Goal: Task Accomplishment & Management: Use online tool/utility

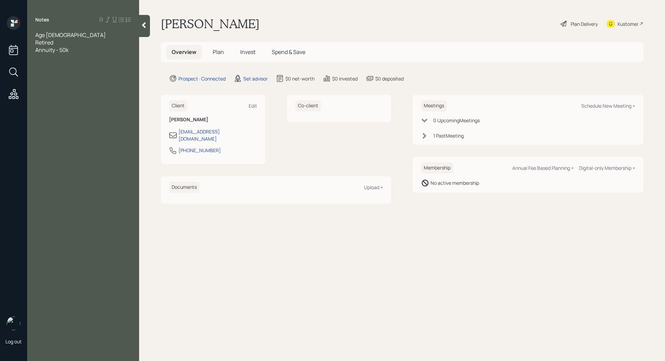
click at [62, 42] on div "Retired" at bounding box center [83, 42] width 96 height 7
click at [78, 58] on div "Annuity - 50k" at bounding box center [83, 57] width 96 height 7
click at [37, 73] on span "avings 10k" at bounding box center [47, 72] width 25 height 7
click at [79, 74] on div "savings 10k" at bounding box center [83, 72] width 96 height 7
click at [60, 89] on div "Income" at bounding box center [83, 86] width 96 height 7
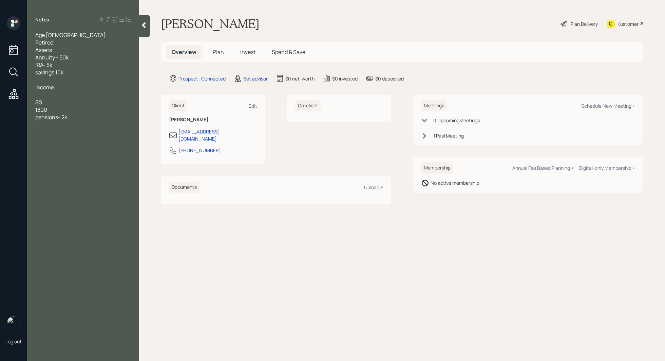
click at [78, 121] on div at bounding box center [83, 124] width 96 height 7
click at [56, 80] on div at bounding box center [83, 79] width 96 height 7
click at [74, 119] on div "pensions- 2k" at bounding box center [83, 116] width 96 height 7
click at [86, 116] on div "pensions- 2k" at bounding box center [83, 116] width 96 height 7
click at [62, 143] on div at bounding box center [83, 146] width 96 height 7
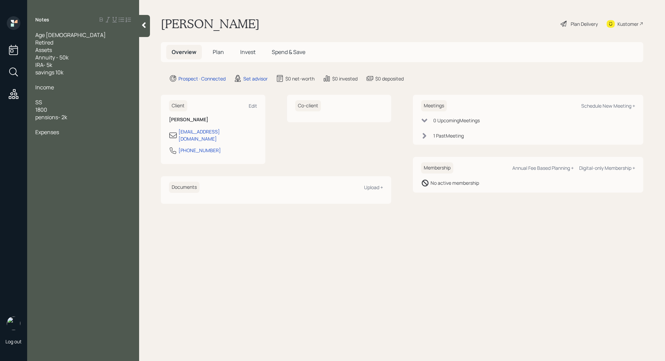
click at [60, 142] on div at bounding box center [83, 139] width 96 height 7
click at [60, 43] on div "Retired" at bounding box center [83, 42] width 96 height 7
click at [449, 140] on div "Meetings Schedule New Meeting + 0 Upcoming Meeting s 1 Past Meeting" at bounding box center [528, 120] width 230 height 50
click at [452, 136] on div "1 Past Meeting" at bounding box center [448, 135] width 31 height 7
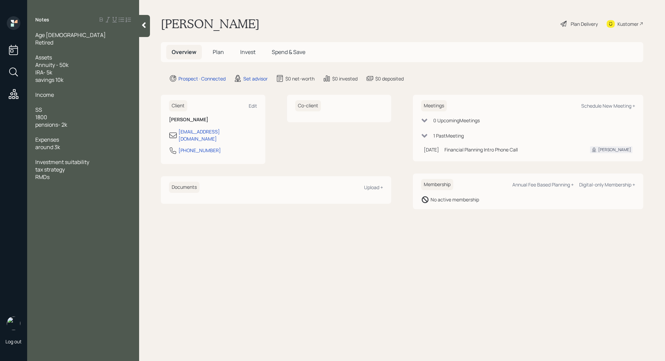
click at [452, 136] on div "1 Past Meeting" at bounding box center [448, 135] width 31 height 7
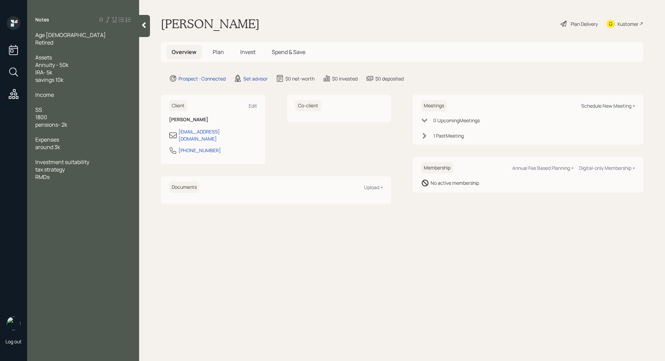
click at [606, 106] on div "Schedule New Meeting +" at bounding box center [608, 105] width 54 height 6
select select "round-[PERSON_NAME]"
